Goal: Find specific page/section: Find specific page/section

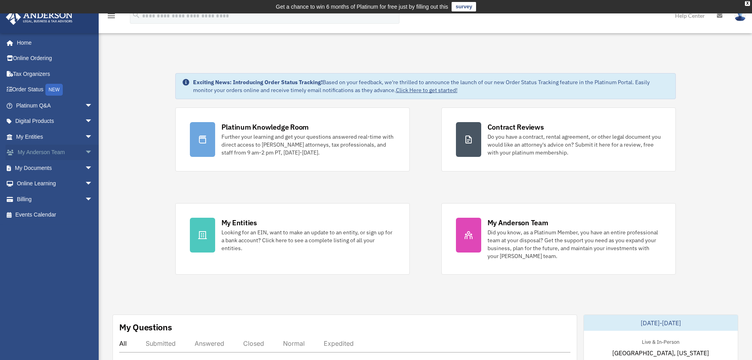
click at [85, 152] on span "arrow_drop_down" at bounding box center [93, 153] width 16 height 16
click at [85, 217] on span "arrow_drop_down" at bounding box center [93, 215] width 16 height 16
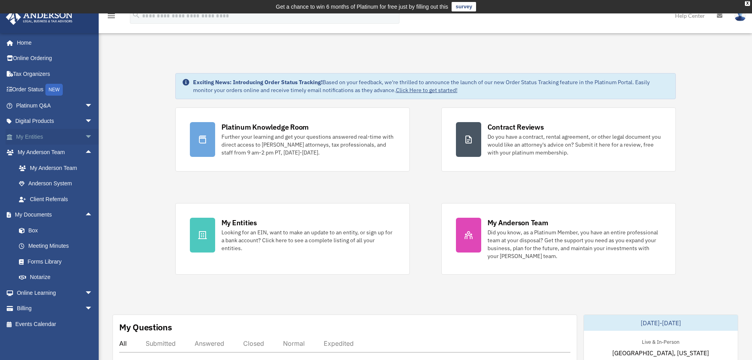
click at [85, 133] on span "arrow_drop_down" at bounding box center [93, 137] width 16 height 16
click at [43, 215] on link "My Blueprint" at bounding box center [58, 215] width 94 height 16
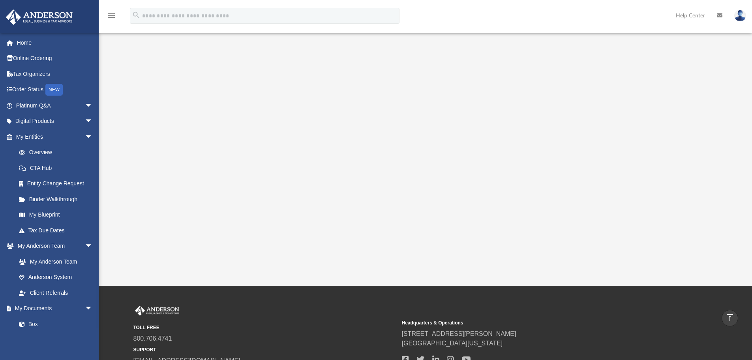
scroll to position [79, 0]
